Goal: Information Seeking & Learning: Compare options

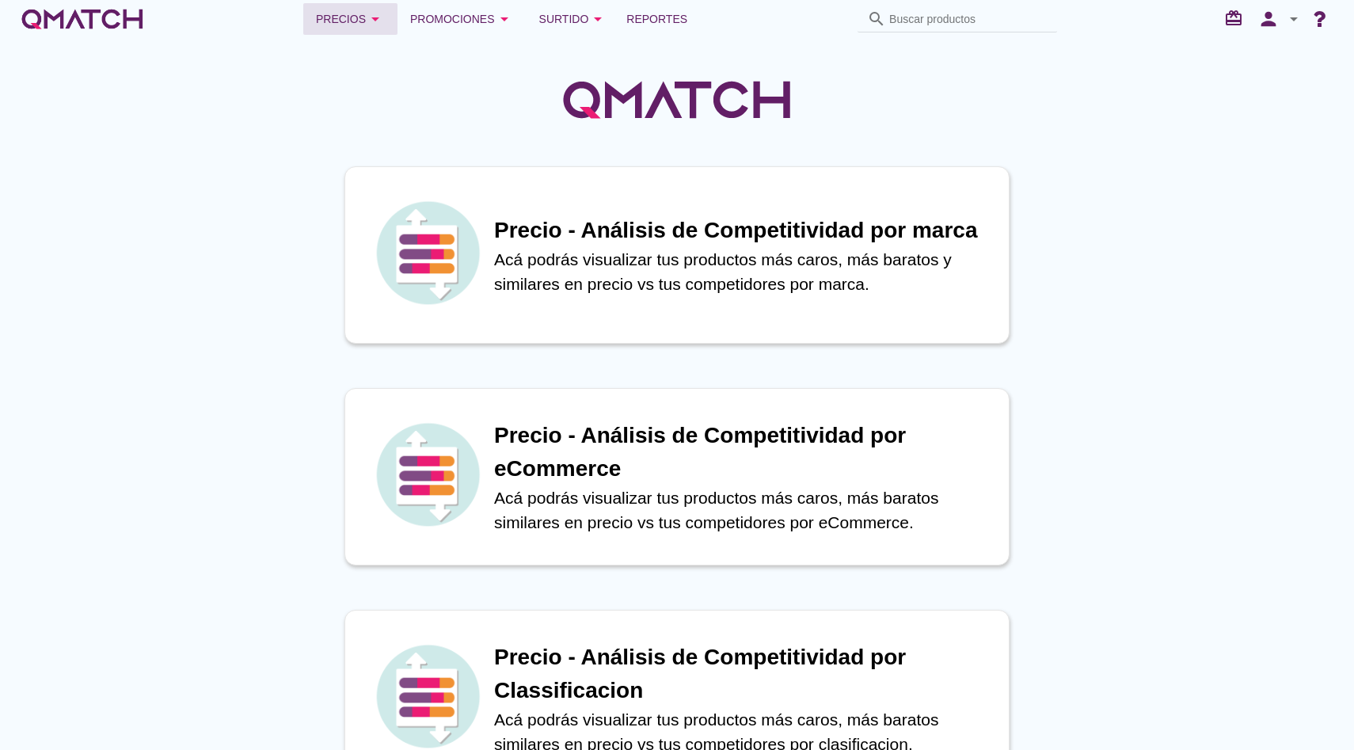
click at [385, 21] on icon "arrow_drop_down" at bounding box center [375, 19] width 19 height 19
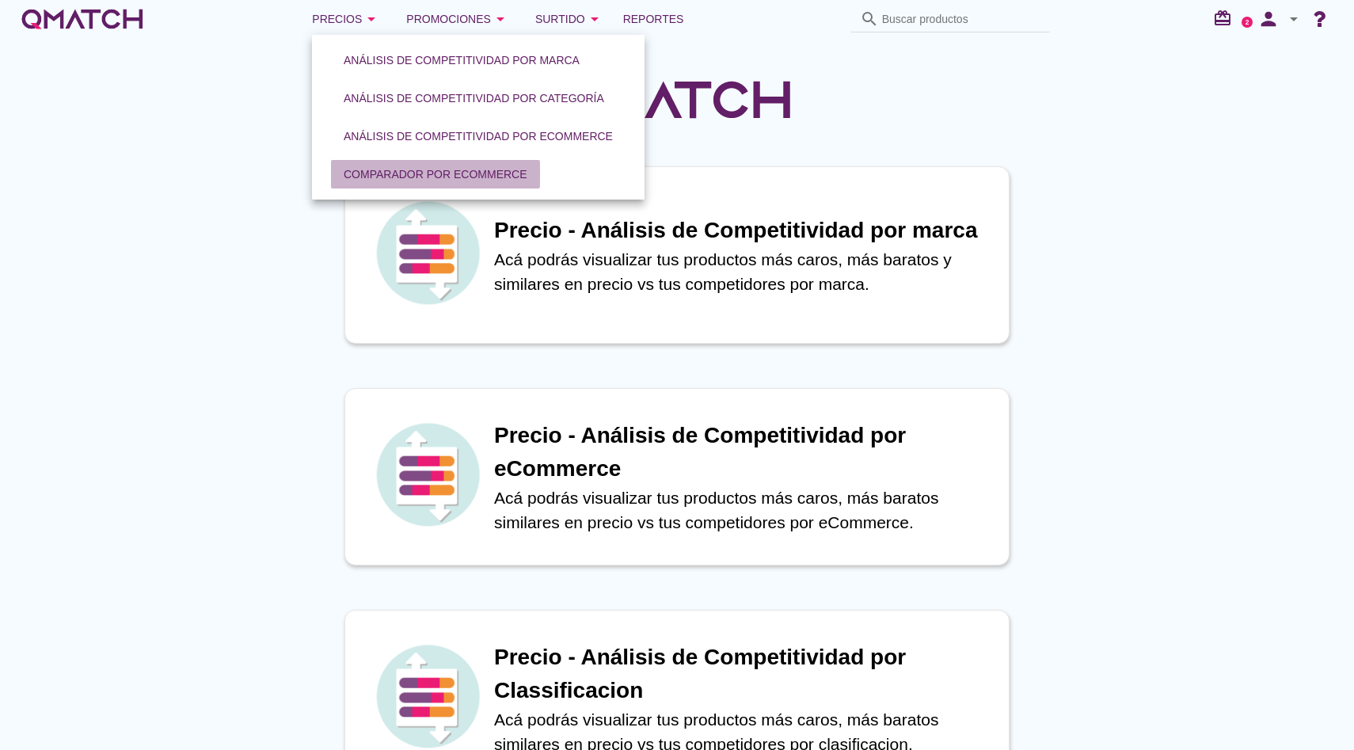
click at [406, 179] on div "Comparador por eCommerce" at bounding box center [436, 174] width 184 height 17
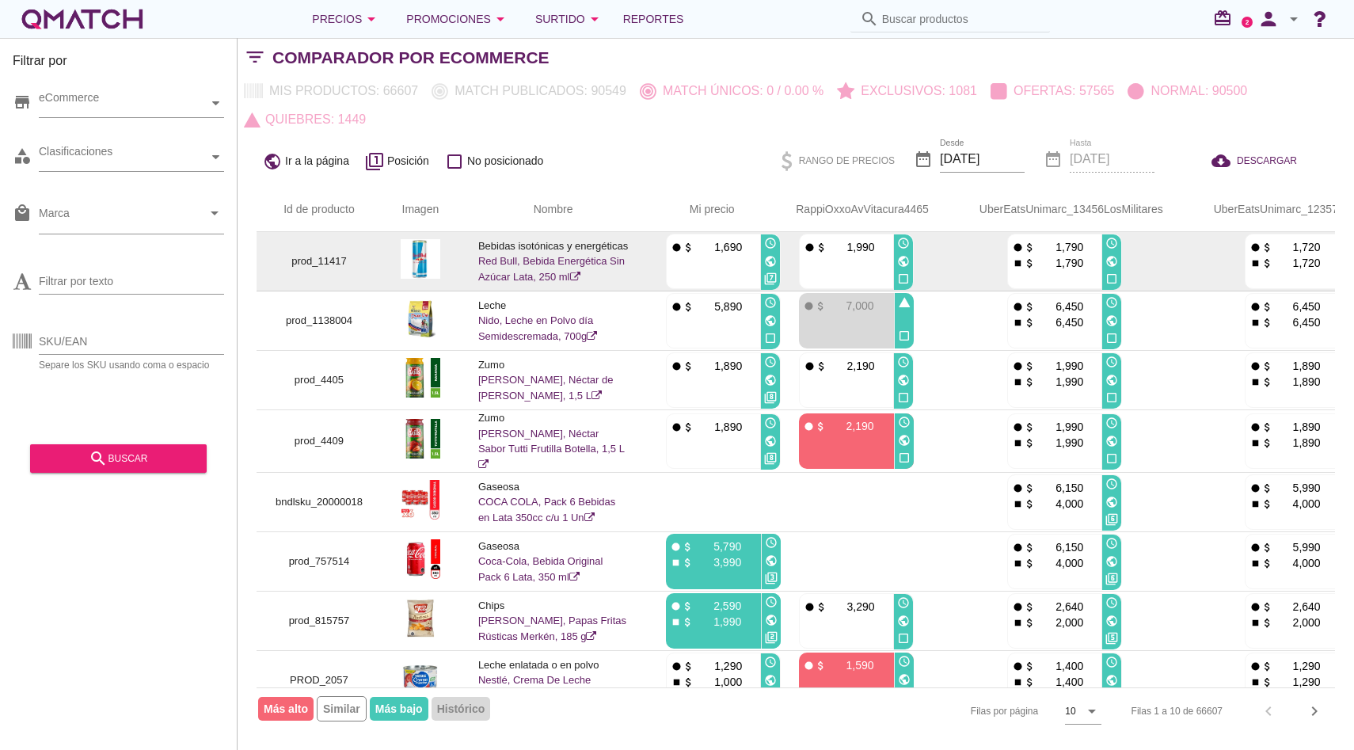
click at [495, 260] on link "Red Bull, Bebida Energética Sin Azúcar Lata, 250 ml" at bounding box center [551, 269] width 146 height 28
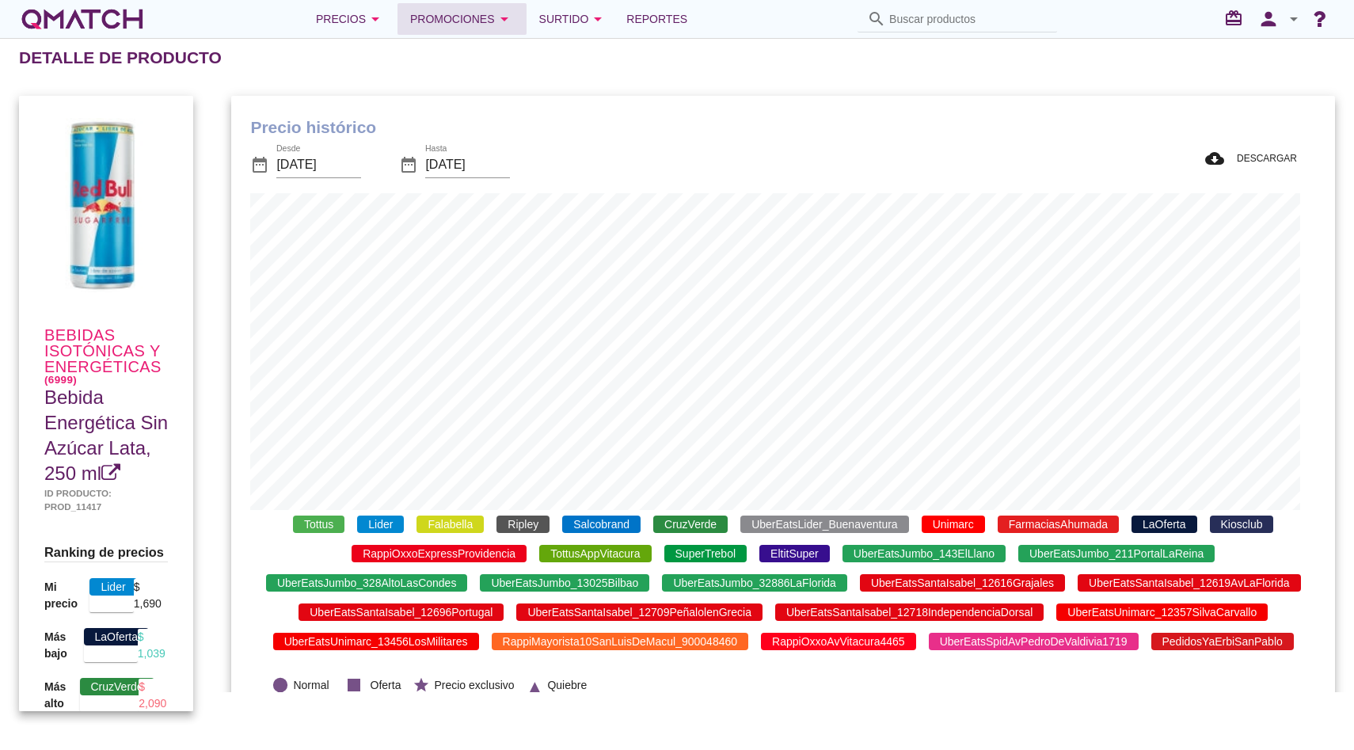
scroll to position [580, 1087]
click at [800, 527] on span "UberEatsLider_Buenaventura" at bounding box center [824, 523] width 168 height 17
click at [685, 529] on span "CruzVerde" at bounding box center [690, 523] width 74 height 17
click at [682, 559] on span "SuperTrebol" at bounding box center [705, 553] width 83 height 17
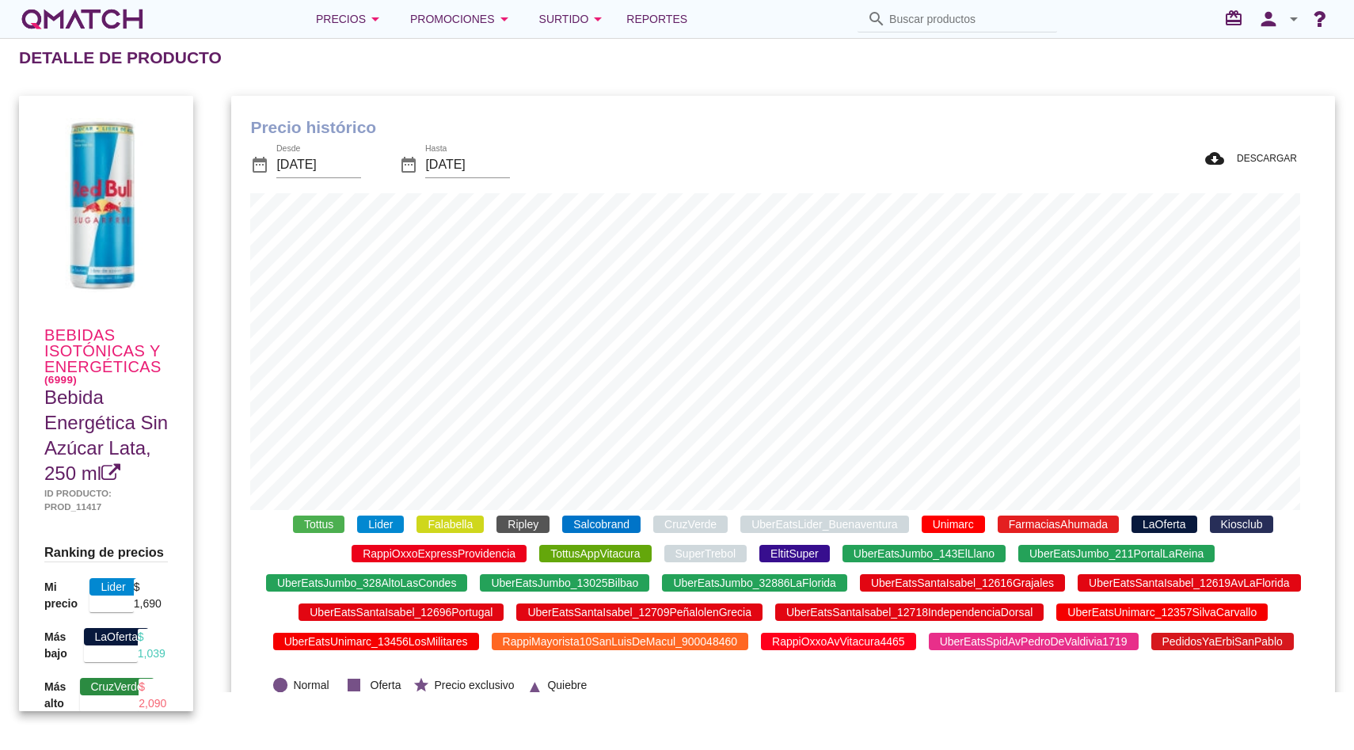
click at [679, 594] on div "Tottus Lider Falabella [PERSON_NAME] Salcobrand CruzVerde UberEatsLider_Buenave…" at bounding box center [783, 583] width 1066 height 146
click at [1276, 28] on icon "person" at bounding box center [1269, 19] width 32 height 22
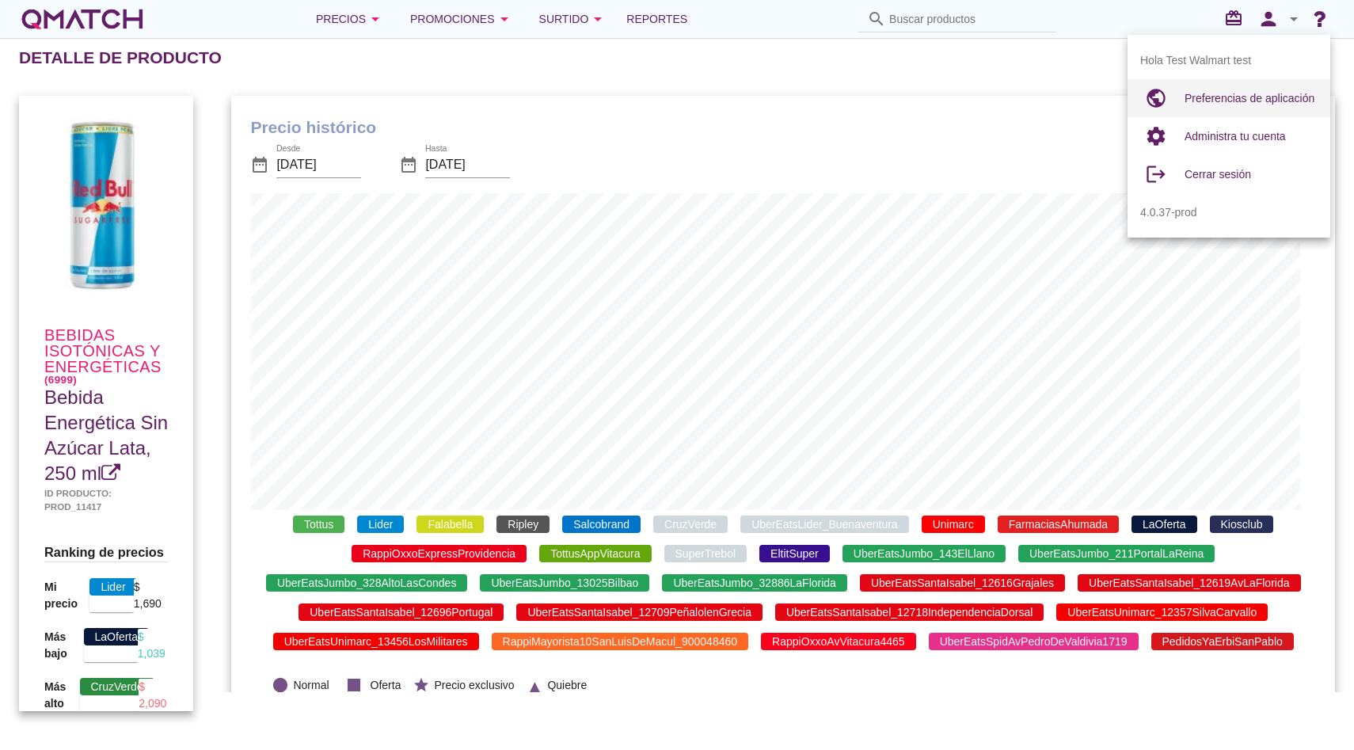
click at [1249, 105] on div "Preferencias de aplicación" at bounding box center [1250, 98] width 133 height 19
radio input "true"
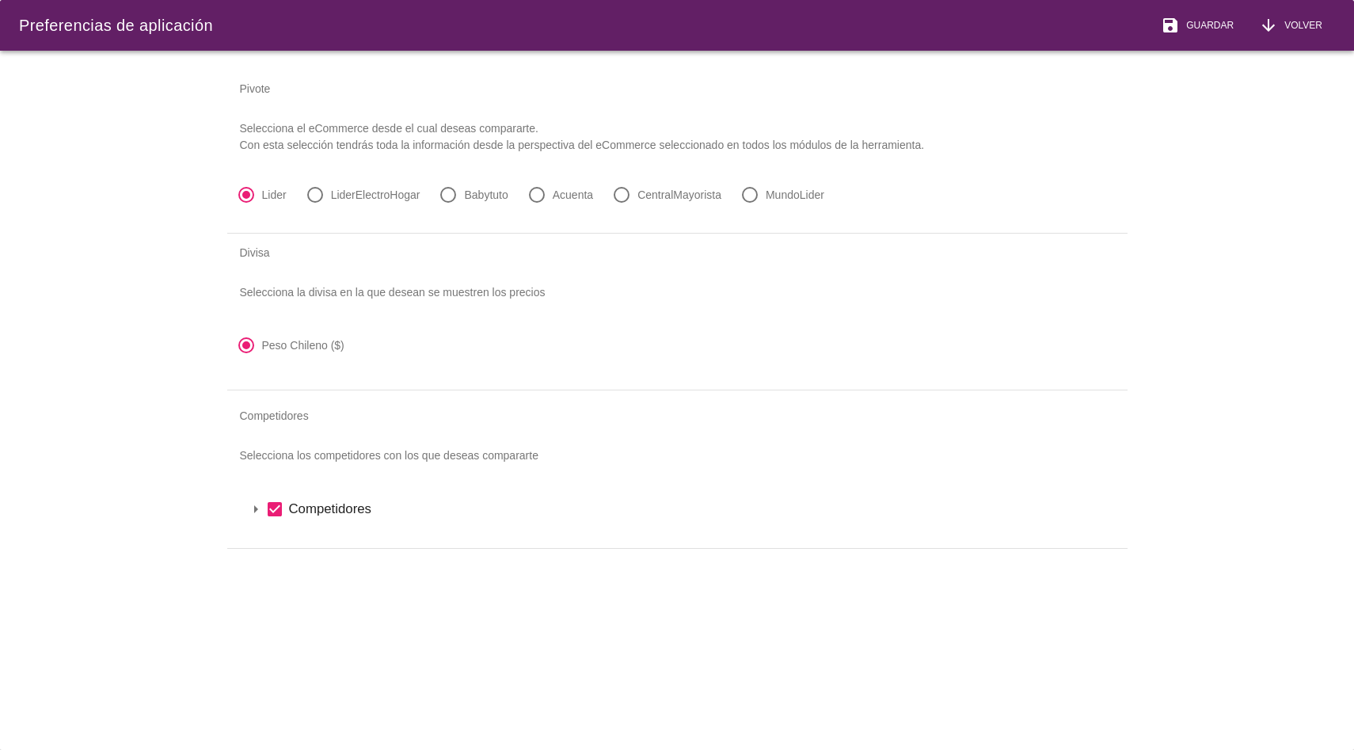
click at [274, 515] on icon "check_box" at bounding box center [274, 509] width 19 height 19
click at [253, 511] on icon "arrow_drop_down" at bounding box center [255, 509] width 19 height 19
click at [279, 538] on icon "arrow_drop_down" at bounding box center [276, 536] width 19 height 19
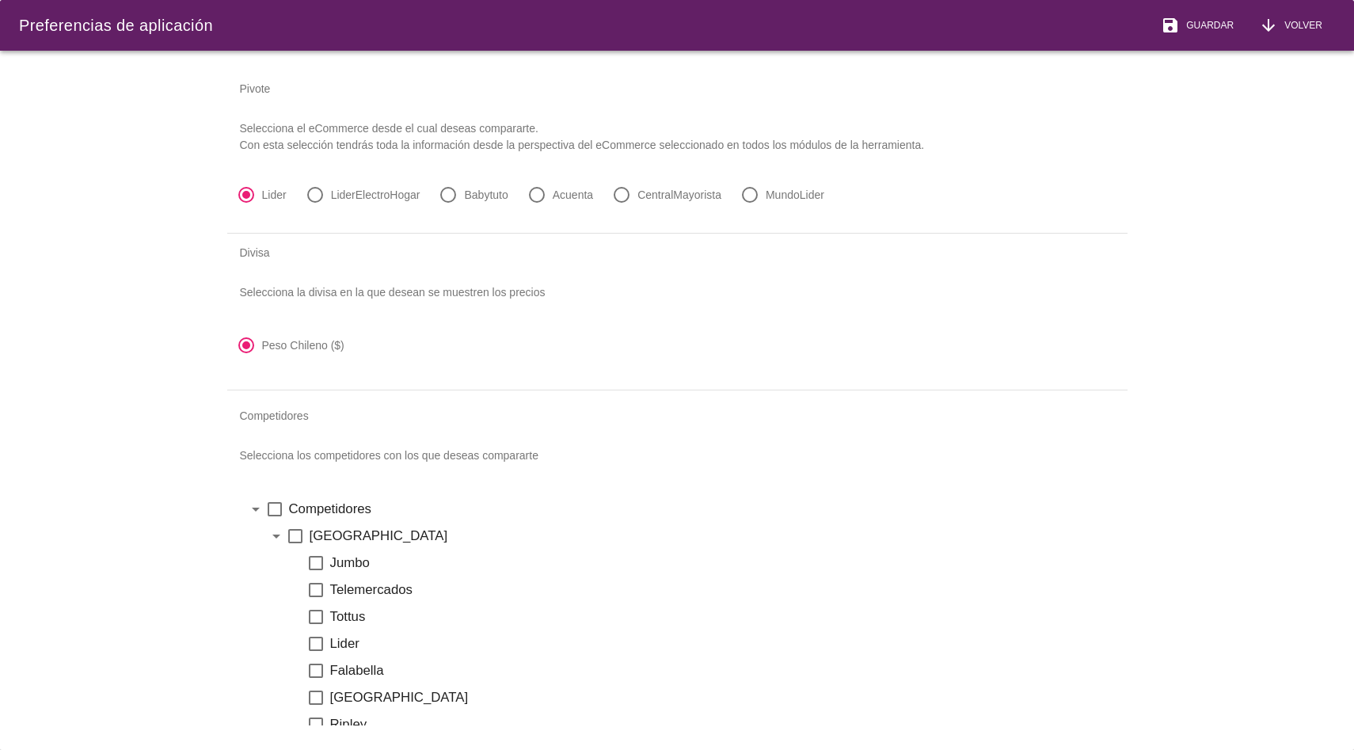
click at [359, 566] on label "Jumbo" at bounding box center [719, 563] width 778 height 20
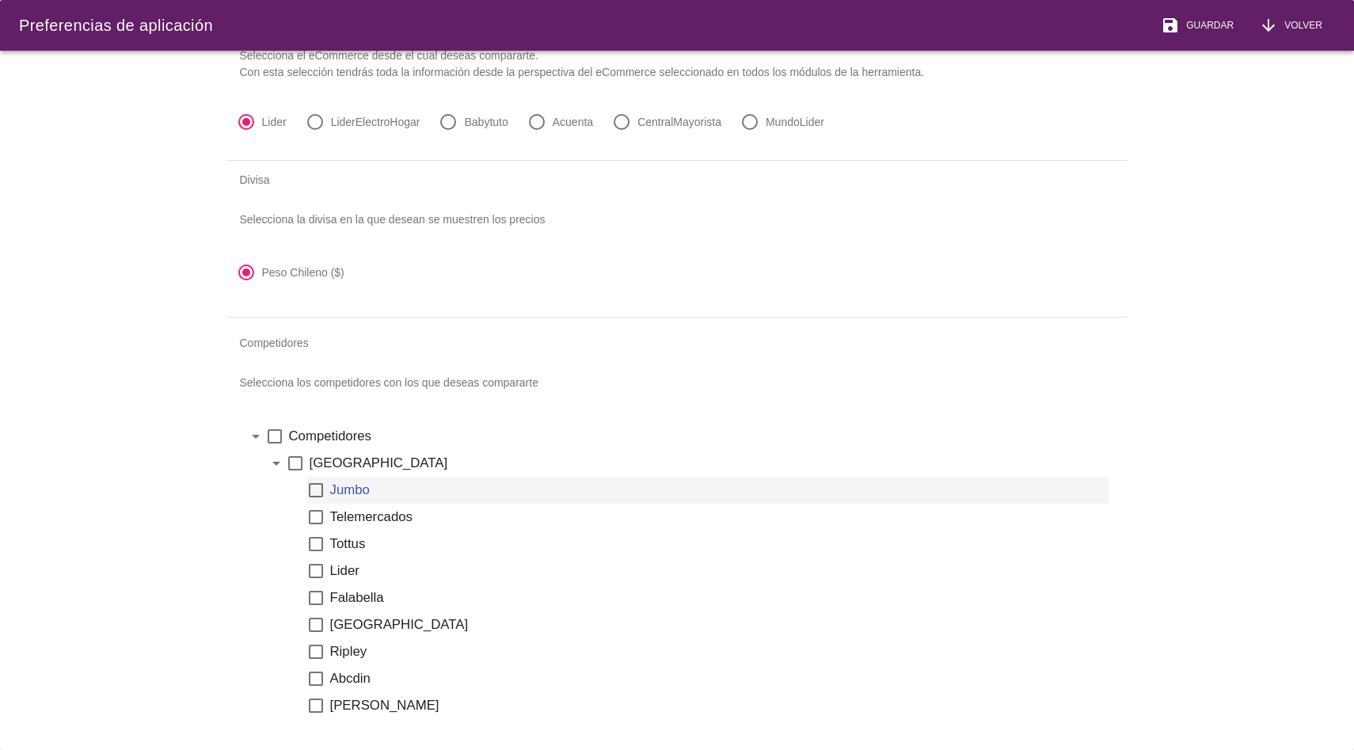
scroll to position [78, 0]
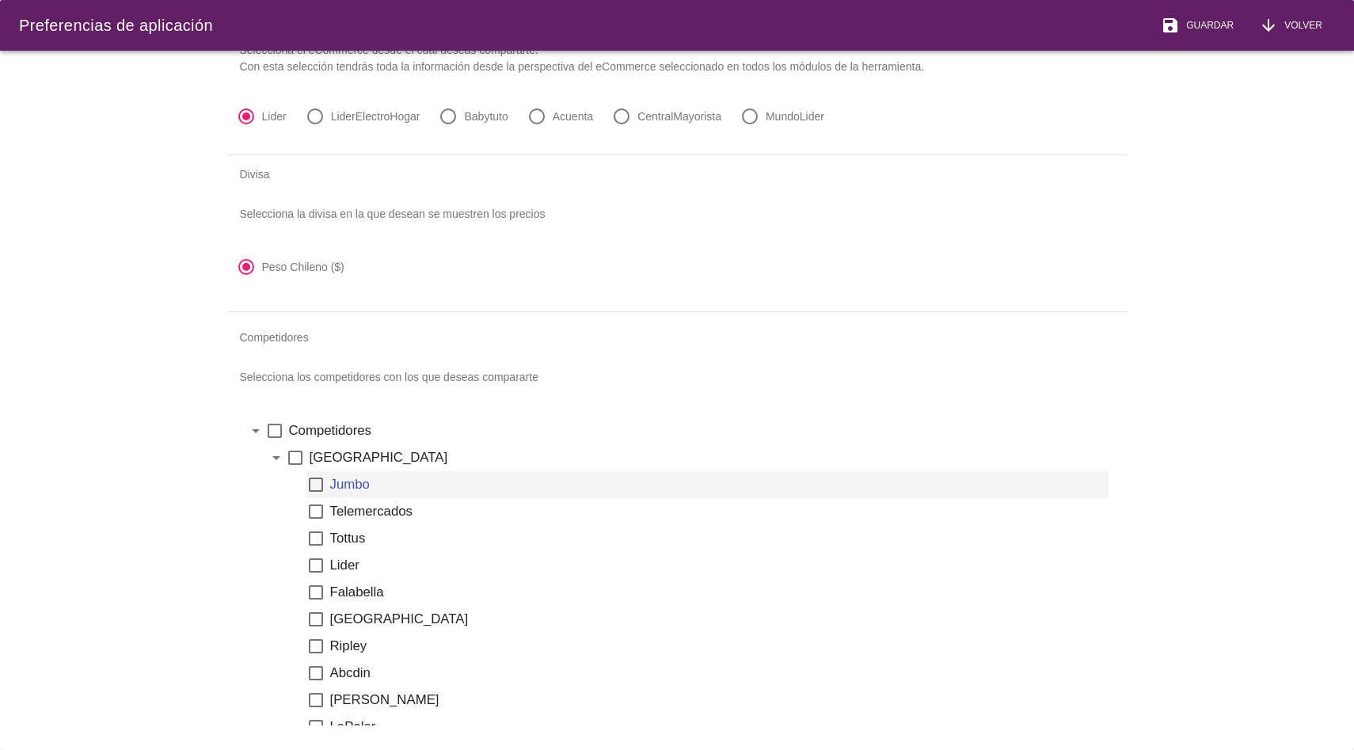
click at [317, 531] on icon "check_box_outline_blank" at bounding box center [315, 538] width 19 height 19
click at [310, 484] on icon "check_box_outline_blank" at bounding box center [315, 484] width 19 height 19
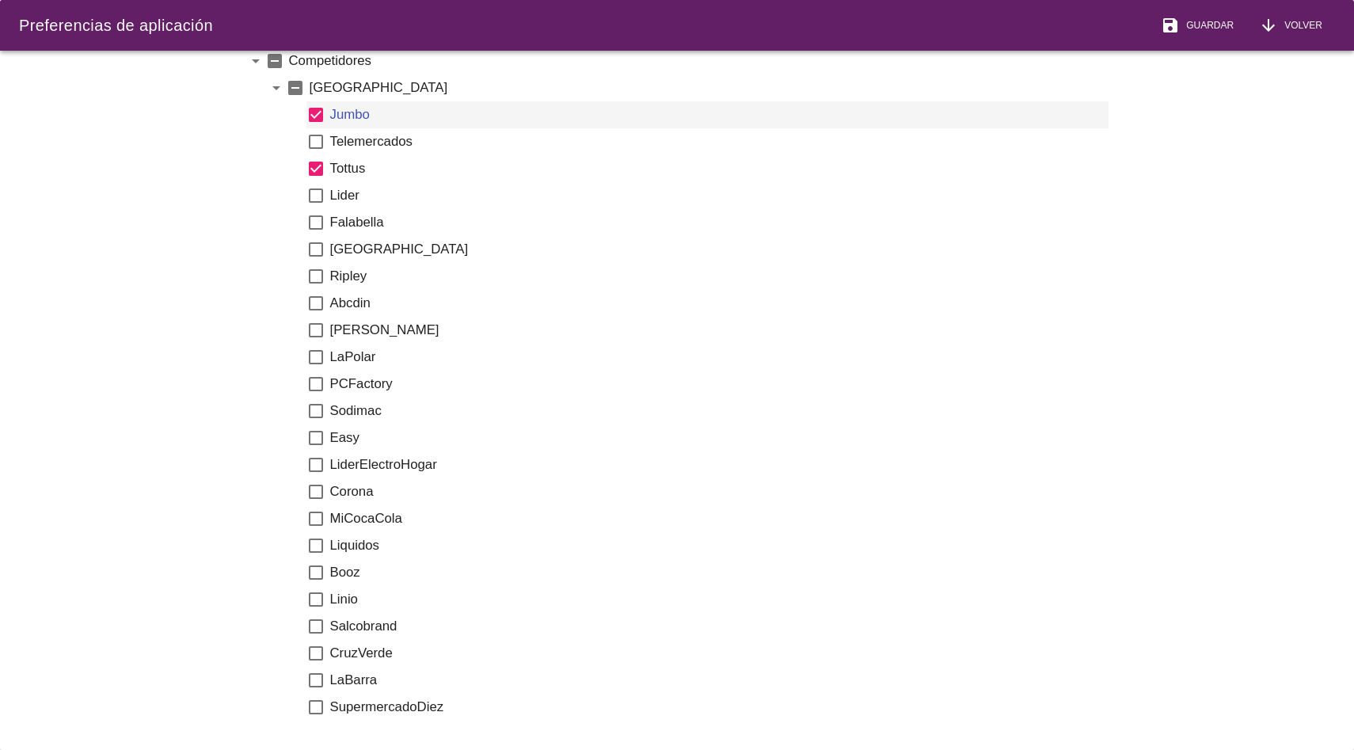
scroll to position [449, 0]
click at [322, 516] on icon "check_box_outline_blank" at bounding box center [315, 517] width 19 height 19
click at [320, 548] on icon "check_box_outline_blank" at bounding box center [315, 544] width 19 height 19
click at [320, 575] on icon "check_box_outline_blank" at bounding box center [315, 571] width 19 height 19
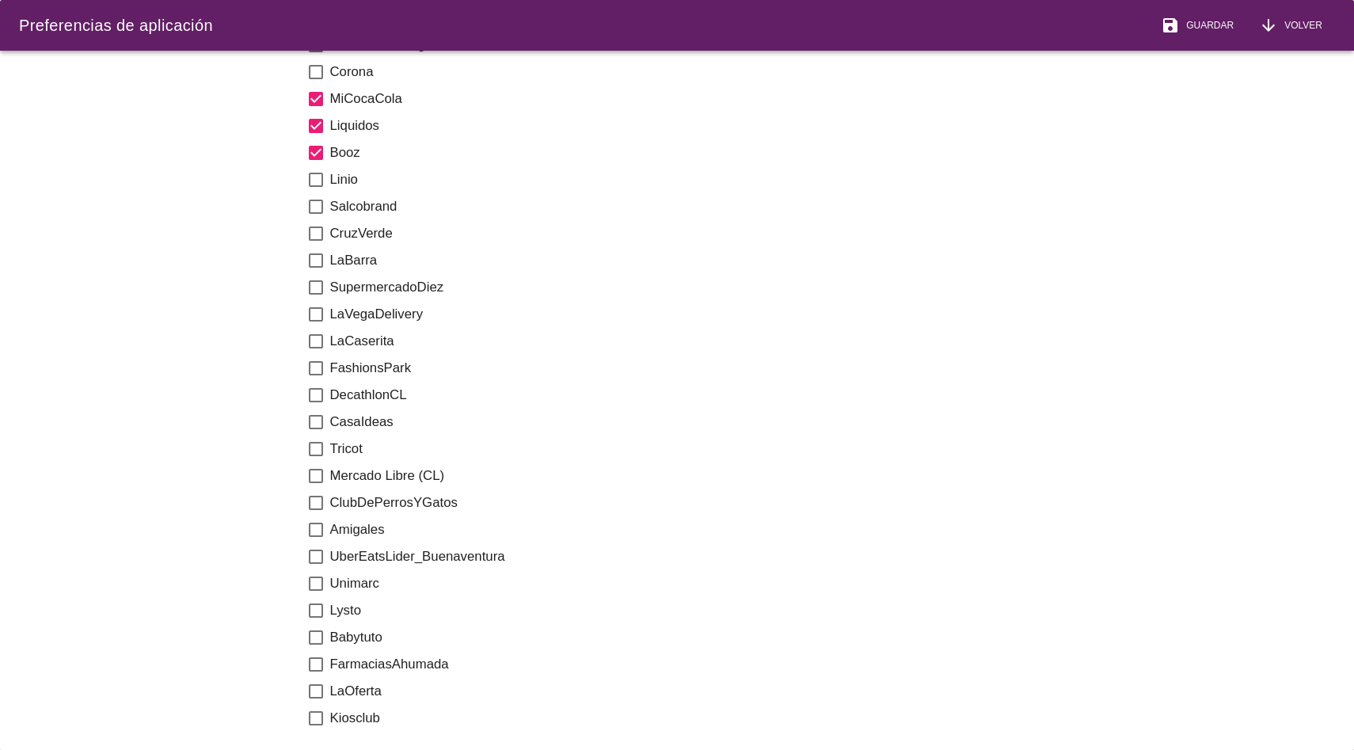
scroll to position [877, 0]
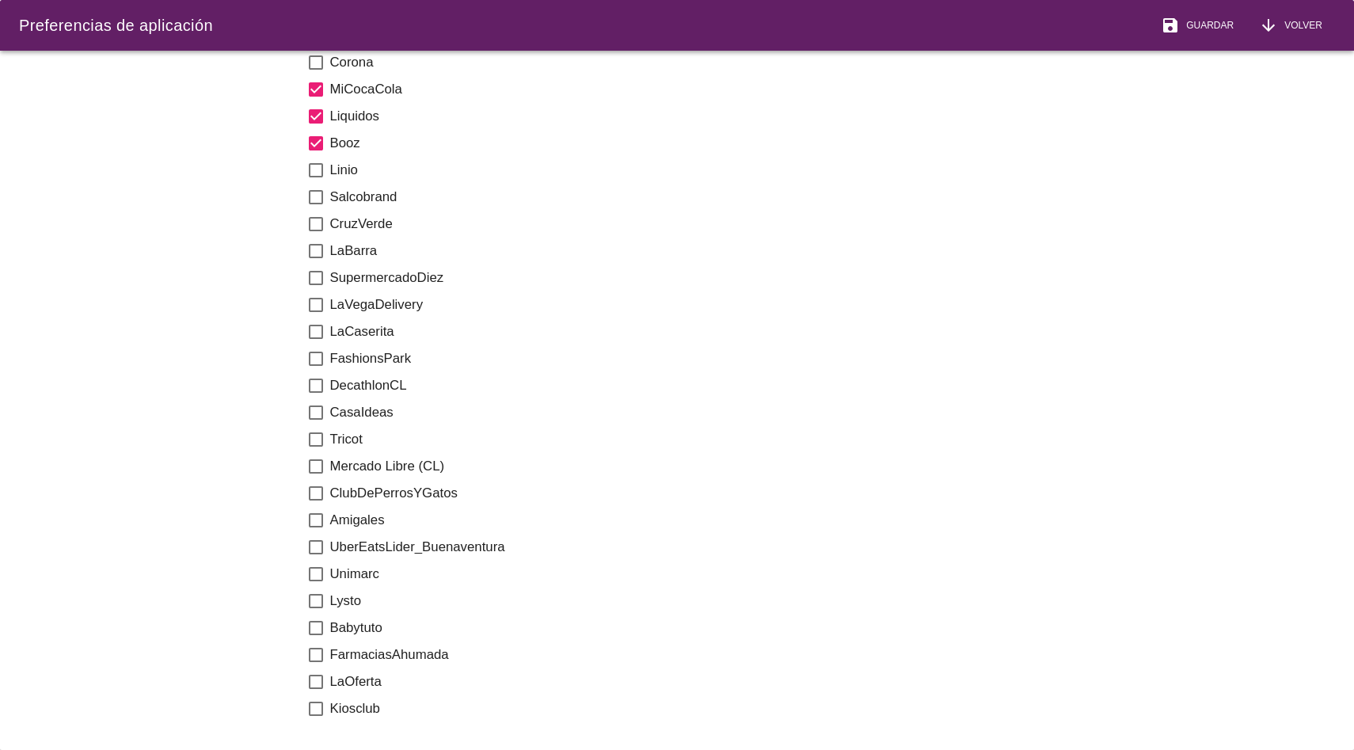
click at [320, 574] on icon "check_box_outline_blank" at bounding box center [315, 574] width 19 height 19
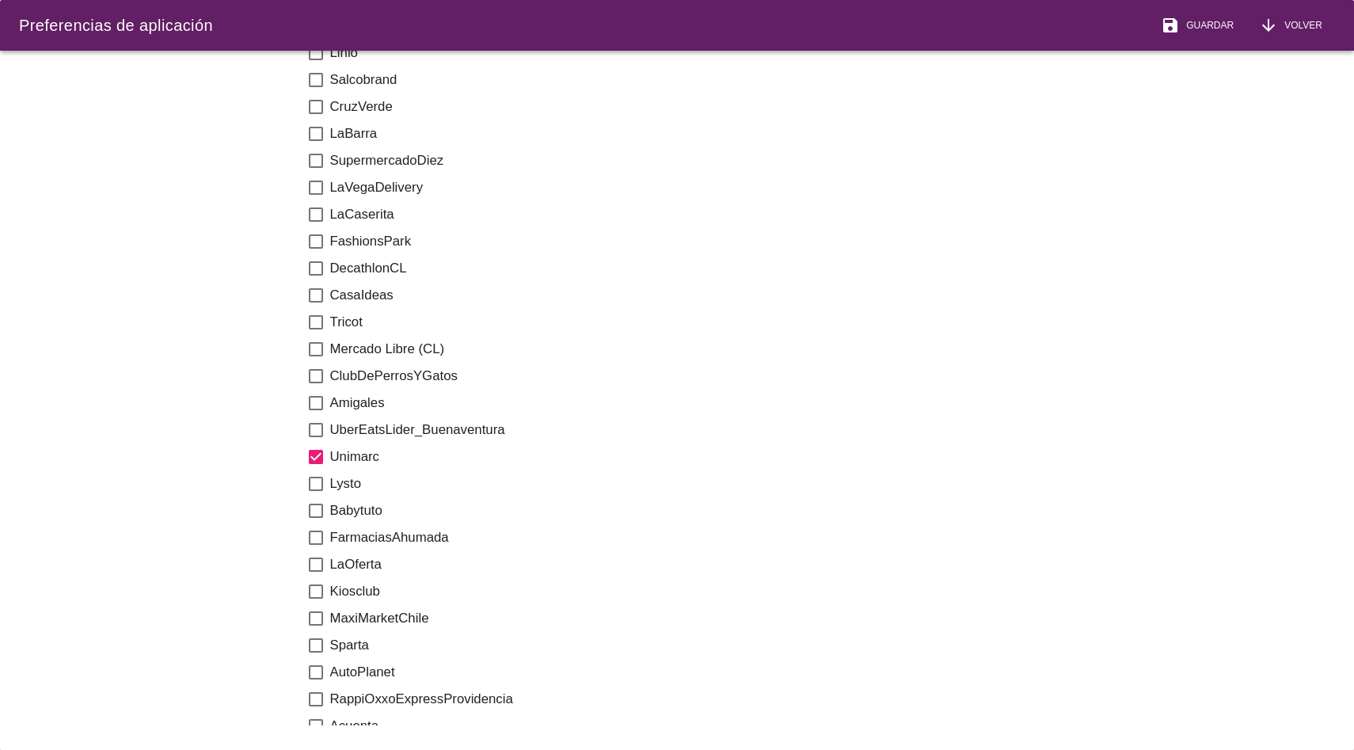
scroll to position [996, 0]
click at [317, 566] on icon "check_box_outline_blank" at bounding box center [315, 562] width 19 height 19
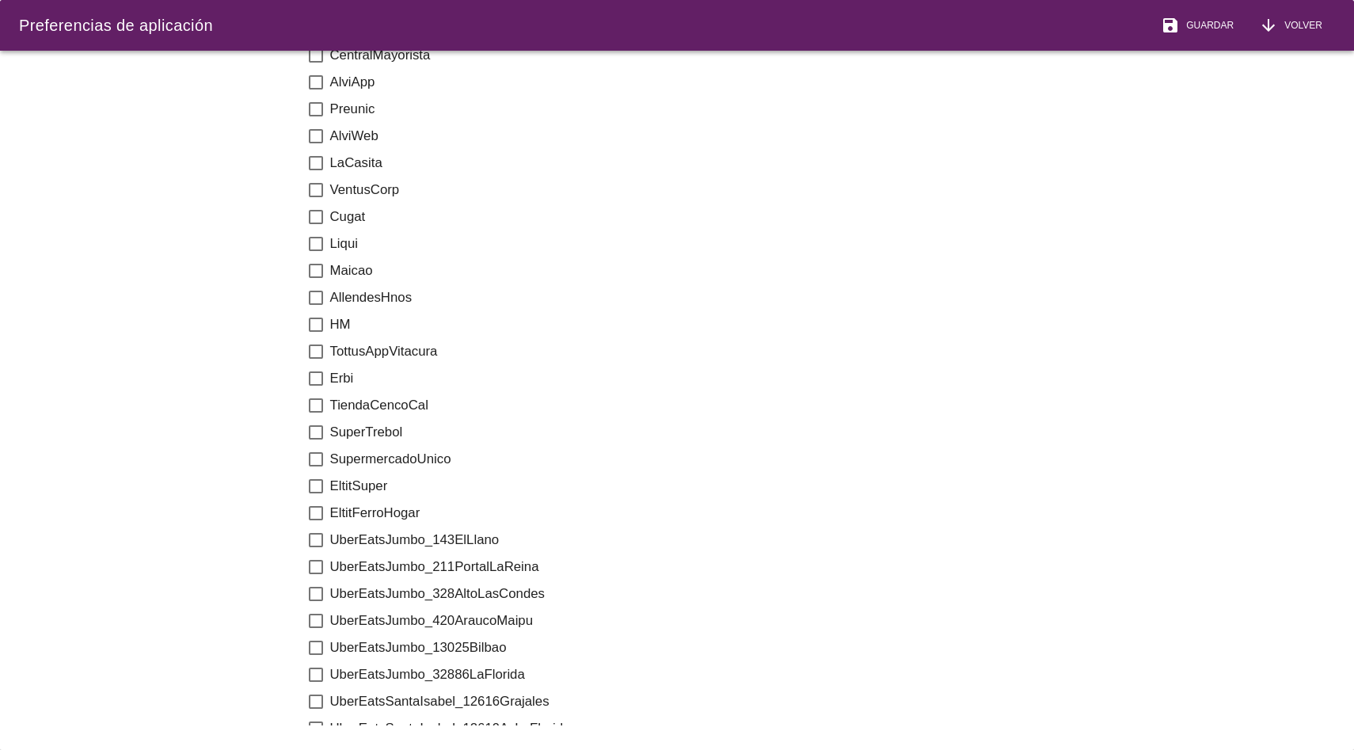
scroll to position [2001, 0]
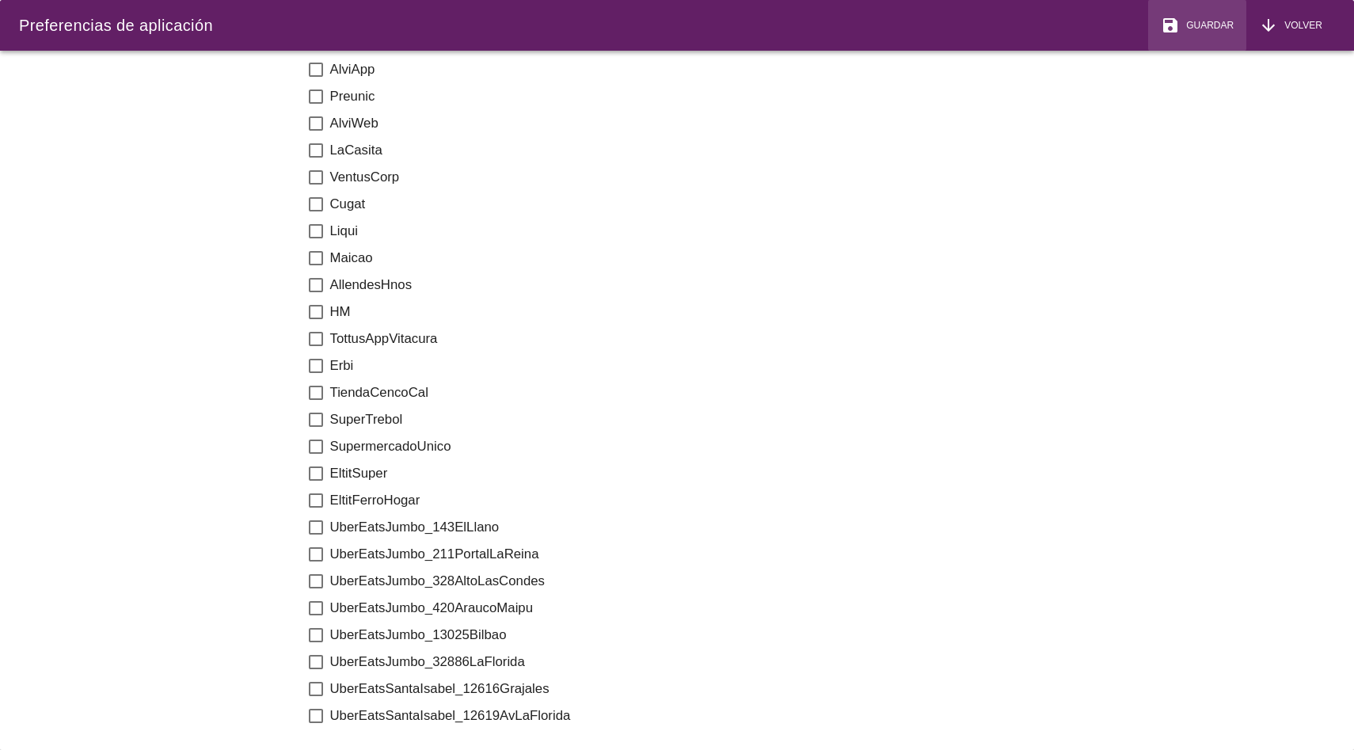
click at [1161, 12] on button "save Guardar" at bounding box center [1197, 25] width 98 height 51
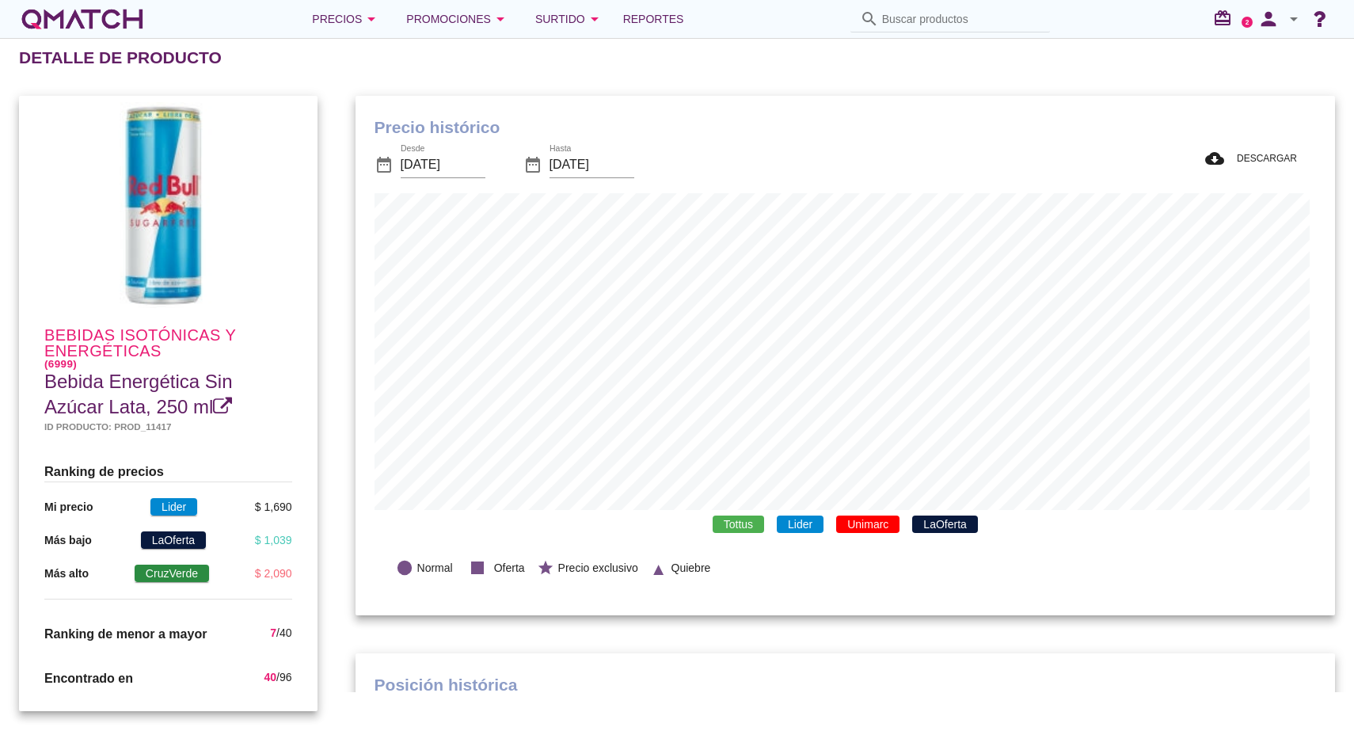
scroll to position [462, 973]
click at [926, 523] on span "LaOferta" at bounding box center [944, 523] width 65 height 17
click at [882, 523] on span "Unimarc" at bounding box center [867, 523] width 63 height 17
click at [816, 523] on span "Lider" at bounding box center [800, 523] width 47 height 17
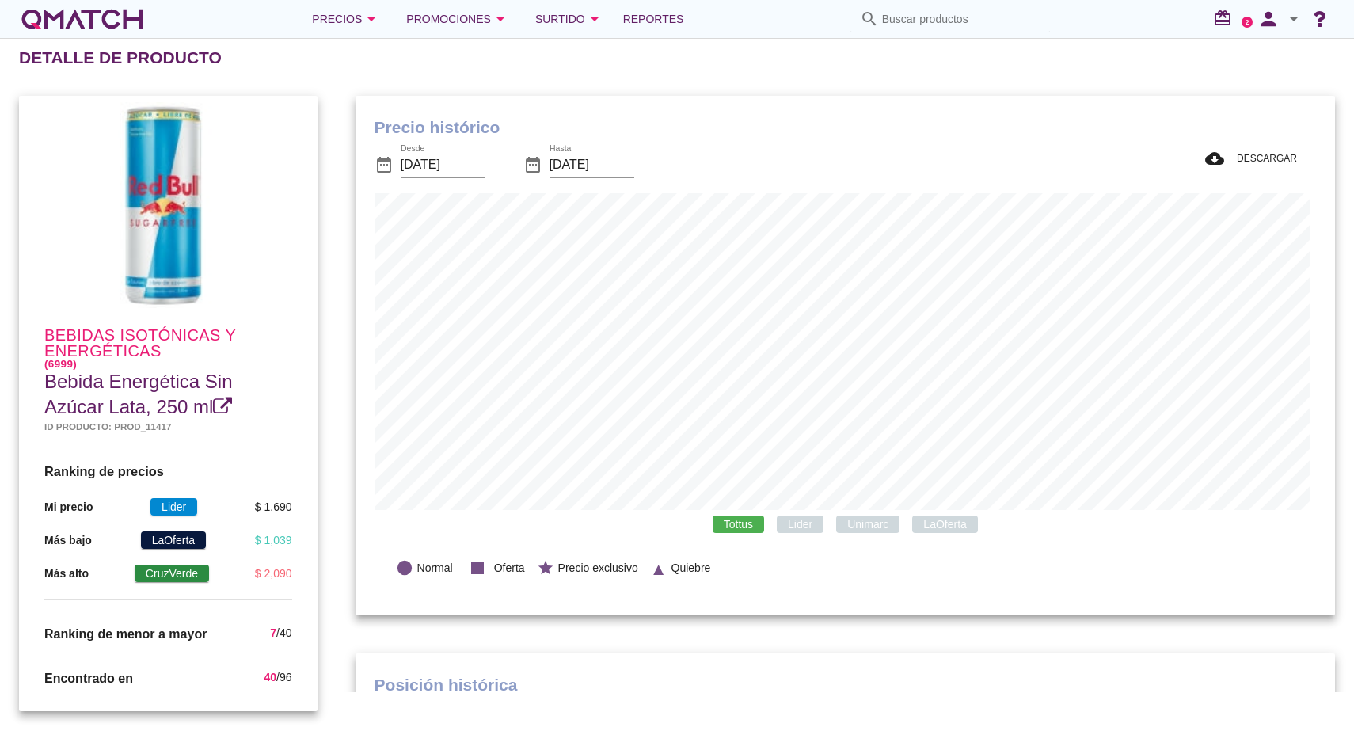
click at [811, 530] on span "Lider" at bounding box center [800, 523] width 47 height 17
click at [811, 529] on span "Lider" at bounding box center [800, 523] width 47 height 17
click at [844, 527] on span "Unimarc" at bounding box center [867, 523] width 63 height 17
click at [931, 525] on span "LaOferta" at bounding box center [944, 523] width 65 height 17
click at [812, 530] on span "Lider" at bounding box center [800, 523] width 47 height 17
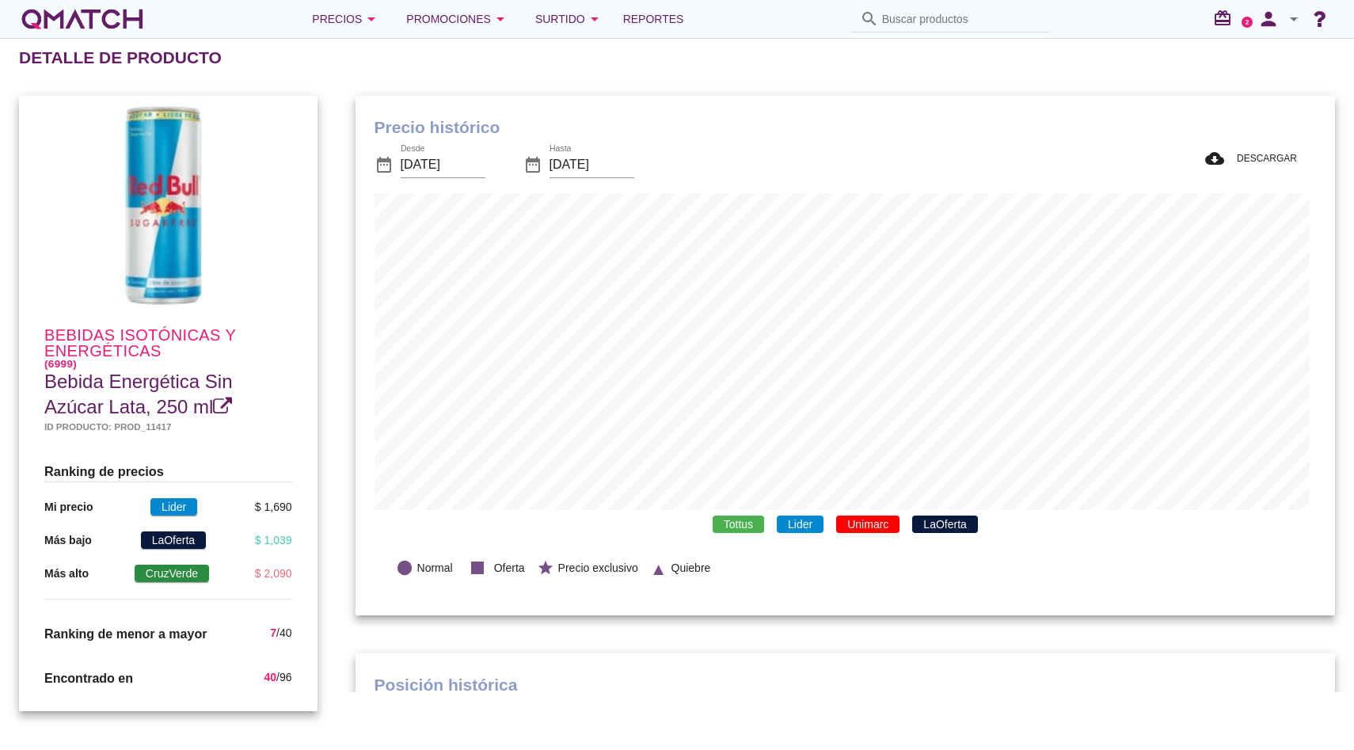
click at [836, 525] on span "Unimarc" at bounding box center [867, 523] width 63 height 17
click at [876, 526] on span "Unimarc" at bounding box center [867, 523] width 63 height 17
click at [926, 526] on span "LaOferta" at bounding box center [944, 523] width 65 height 17
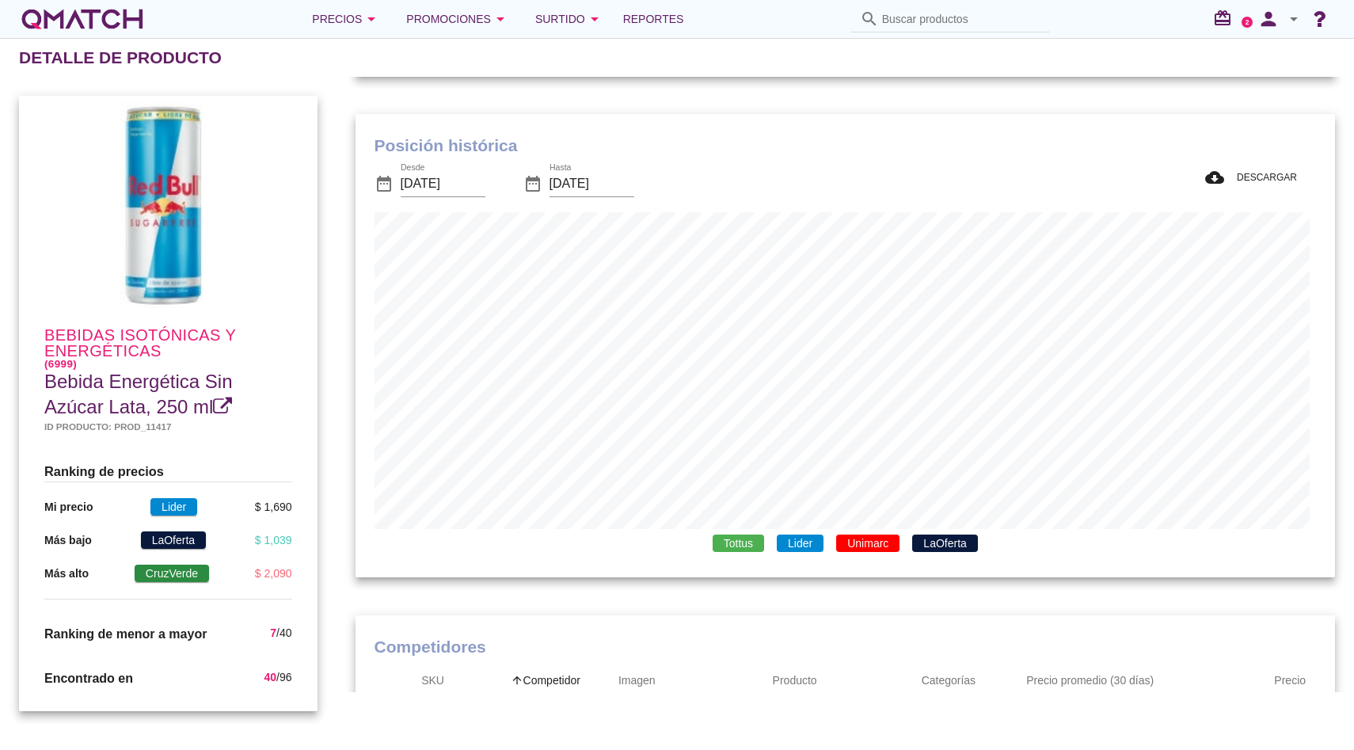
scroll to position [538, 0]
click at [844, 541] on span "Unimarc" at bounding box center [867, 544] width 63 height 17
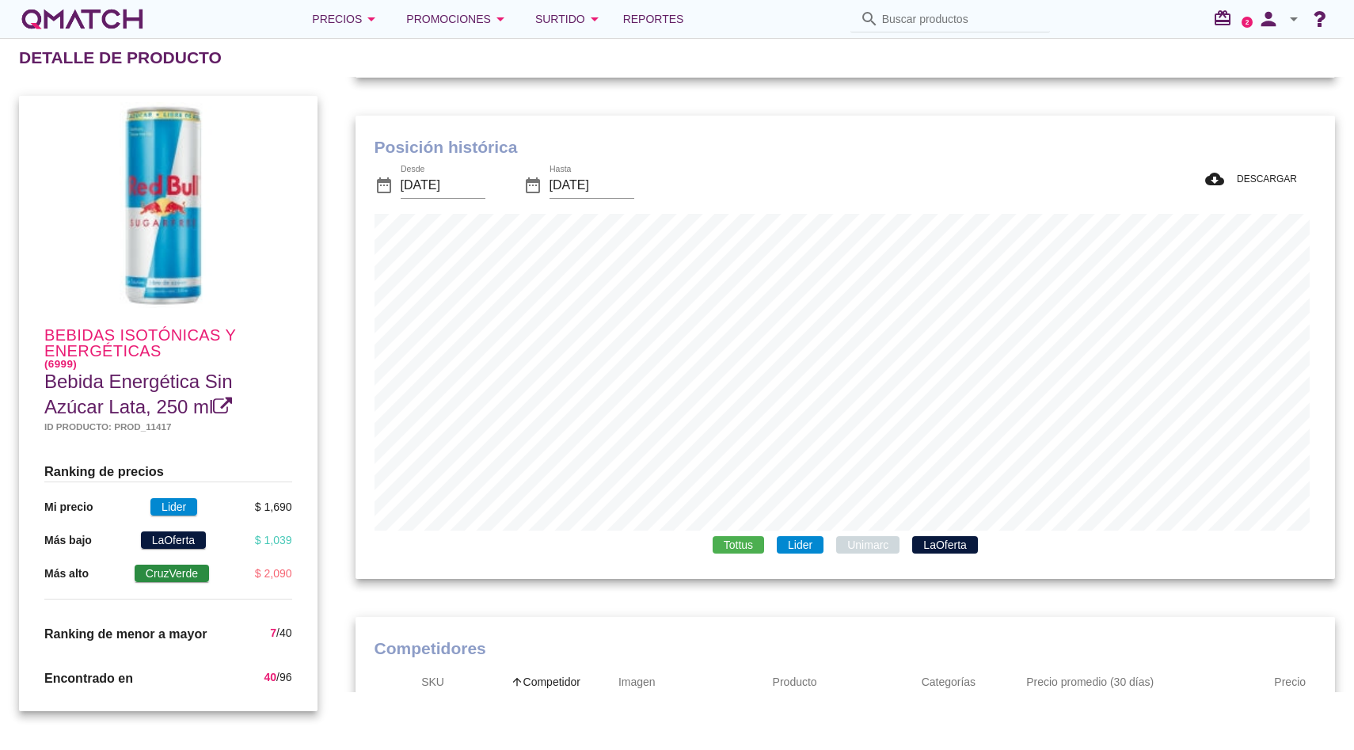
click at [844, 541] on span "Unimarc" at bounding box center [867, 544] width 63 height 17
click at [872, 544] on span "Unimarc" at bounding box center [867, 544] width 63 height 17
click at [801, 547] on span "Lider" at bounding box center [800, 544] width 47 height 17
click at [737, 550] on span "Tottus" at bounding box center [738, 544] width 51 height 17
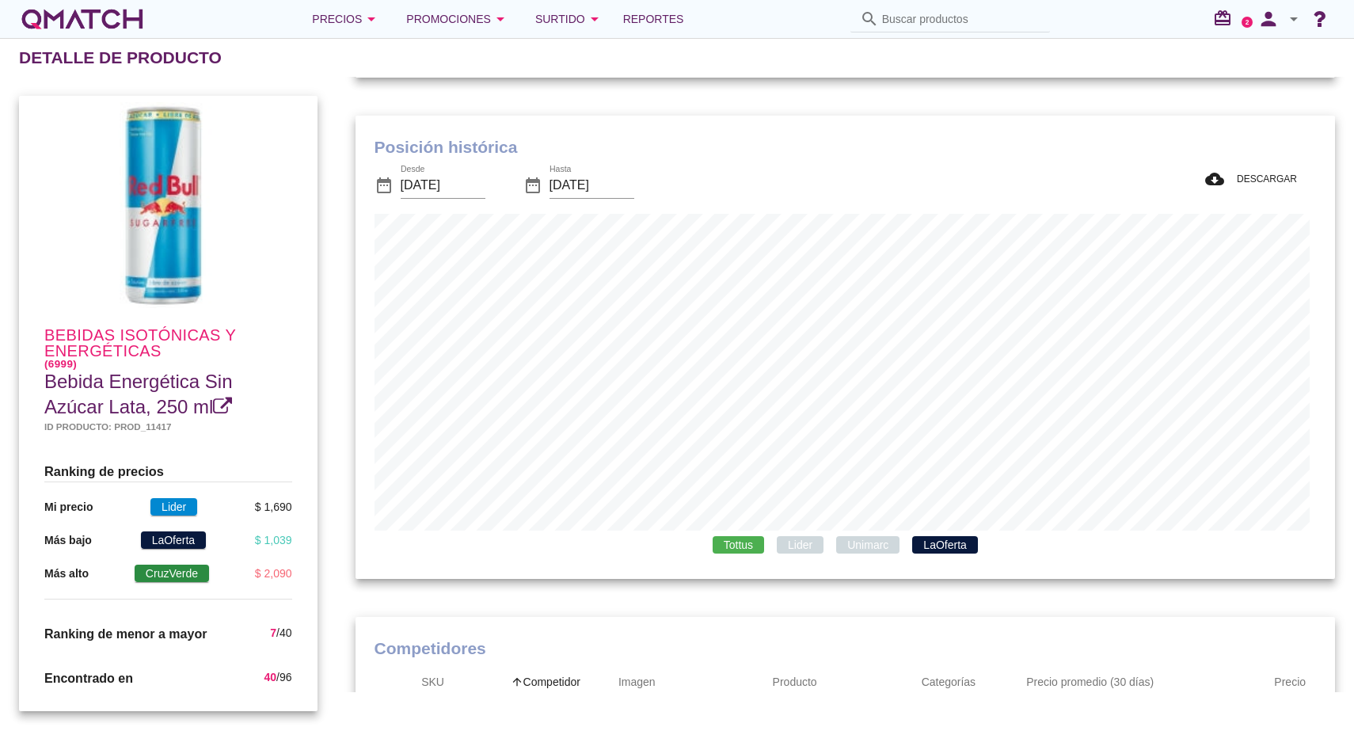
click at [936, 546] on span "LaOferta" at bounding box center [944, 544] width 65 height 17
click at [806, 546] on span "Lider" at bounding box center [800, 544] width 47 height 17
click at [743, 543] on span "Tottus" at bounding box center [738, 544] width 51 height 17
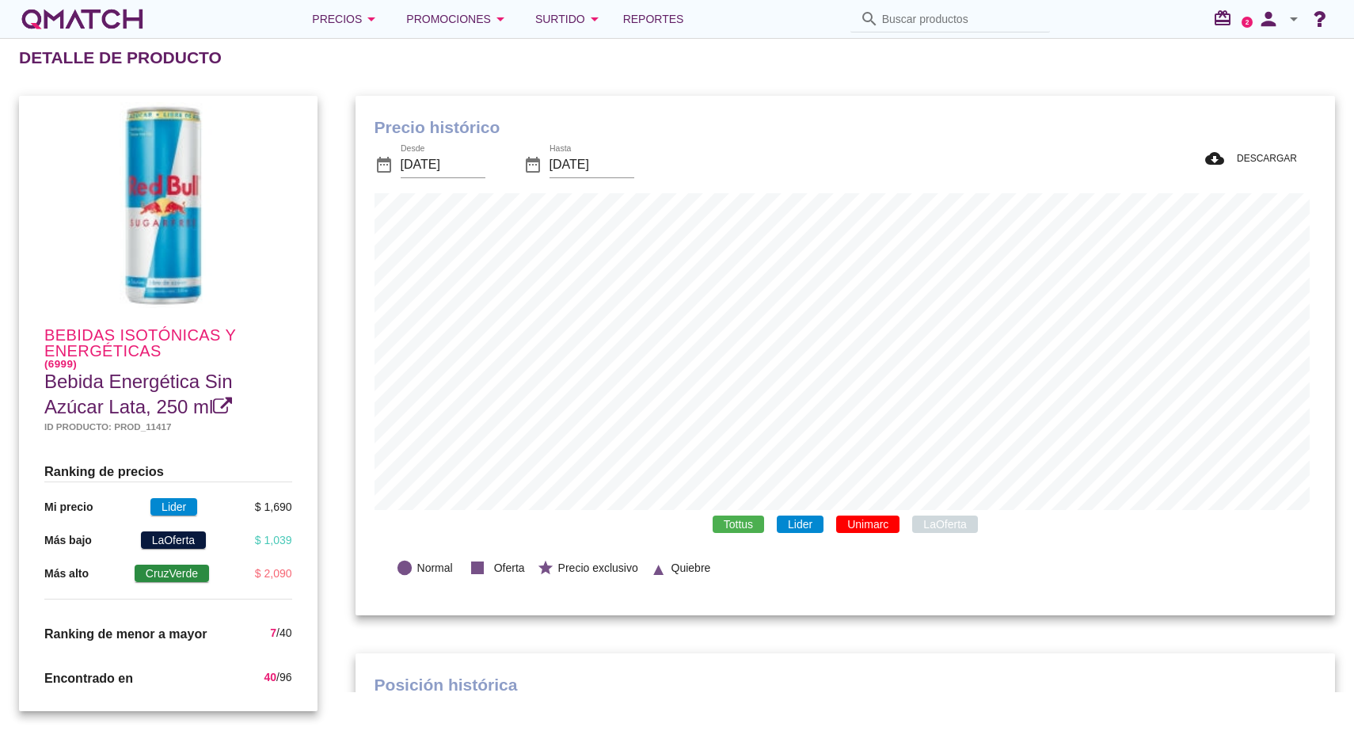
click at [751, 523] on span "Tottus" at bounding box center [738, 523] width 51 height 17
click at [858, 521] on span "Unimarc" at bounding box center [867, 523] width 63 height 17
click at [431, 168] on input "[DATE]" at bounding box center [443, 164] width 85 height 25
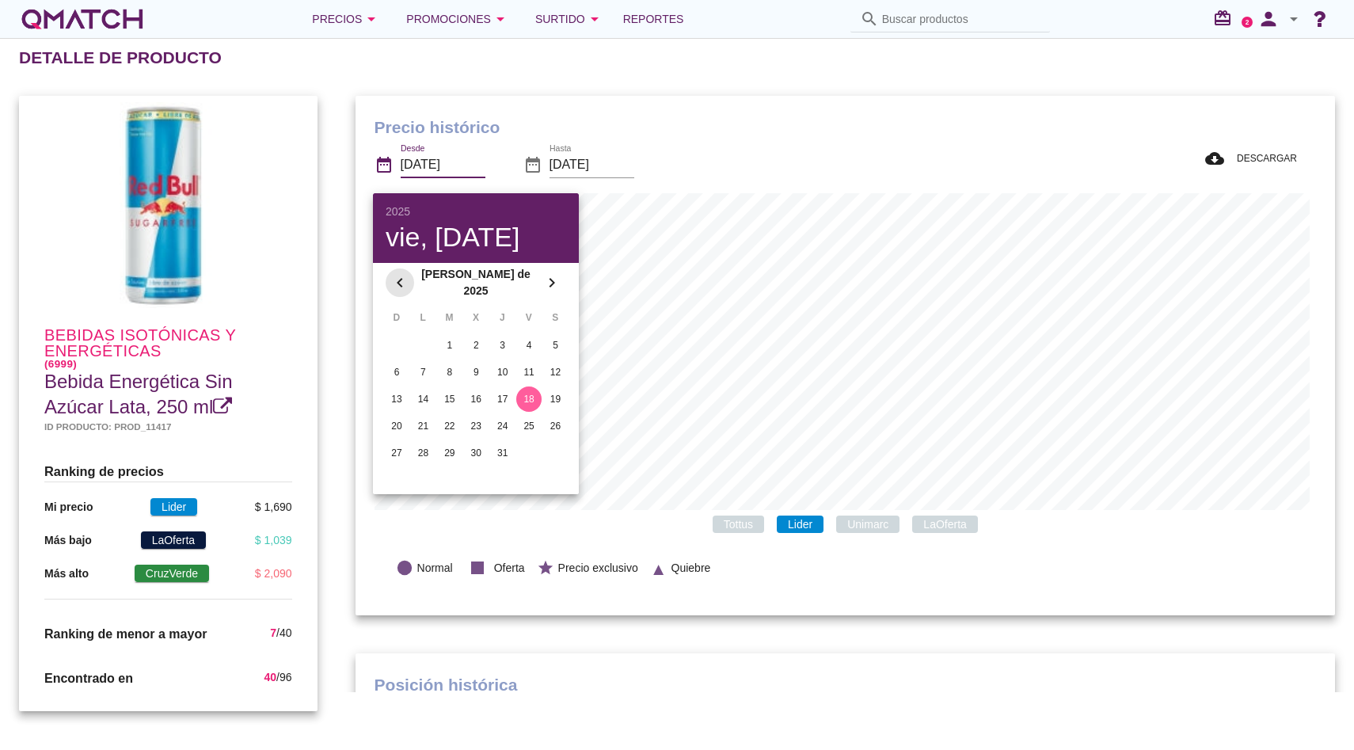
click at [405, 276] on icon "chevron_left" at bounding box center [399, 282] width 19 height 19
click at [394, 335] on div "1" at bounding box center [396, 340] width 25 height 14
type input "[DATE]"
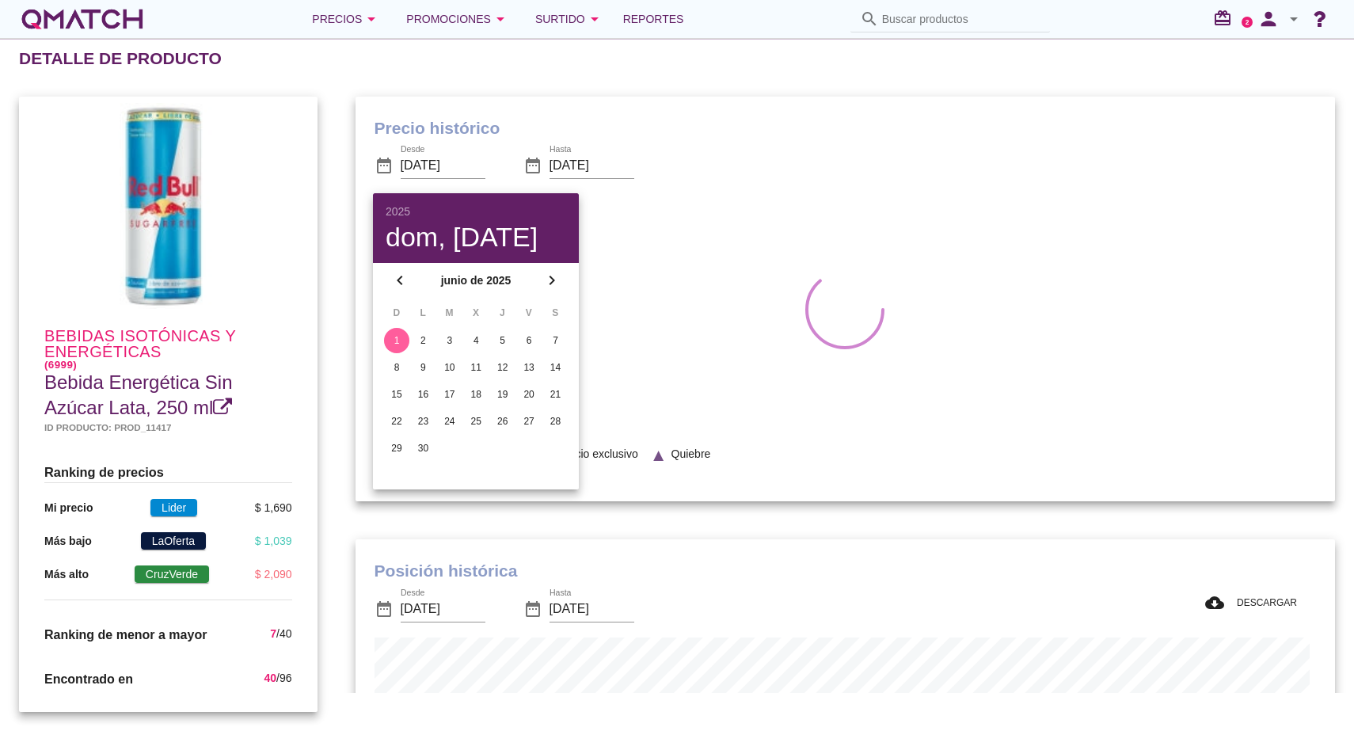
click at [592, 86] on div "Precio histórico date_range Desde [DATE] date_range Hasta [DATE] lens Normal st…" at bounding box center [845, 299] width 1017 height 443
